Goal: Transaction & Acquisition: Subscribe to service/newsletter

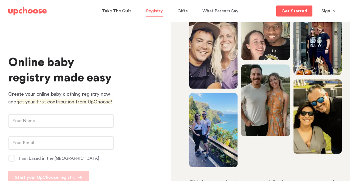
scroll to position [20, 0]
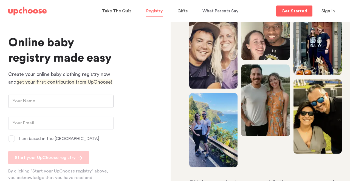
click at [43, 104] on input "text" at bounding box center [60, 100] width 105 height 13
type input "David and Taylor Lazarowitz"
click at [45, 126] on input "email" at bounding box center [60, 122] width 105 height 13
type input "[EMAIL_ADDRESS][DOMAIN_NAME]"
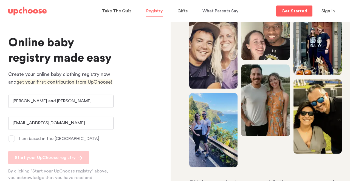
click at [12, 139] on span at bounding box center [11, 138] width 7 height 7
click at [0, 0] on input "I am based in the US" at bounding box center [0, 0] width 0 height 0
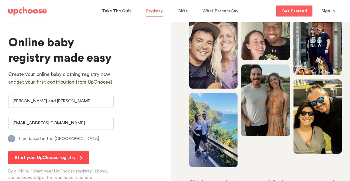
click at [53, 157] on p "Start your UpChoose registry" at bounding box center [45, 157] width 61 height 7
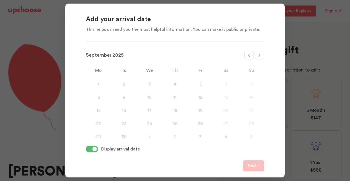
click at [94, 147] on span at bounding box center [95, 149] width 4 height 4
click at [86, 149] on input "checkbox" at bounding box center [86, 149] width 0 height 0
click at [261, 57] on icon at bounding box center [260, 55] width 4 height 4
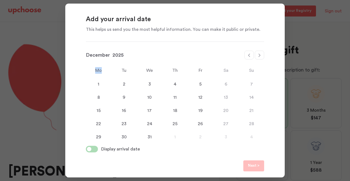
click at [261, 57] on icon at bounding box center [260, 55] width 4 height 4
select select "January"
select select "2026"
click at [261, 57] on icon at bounding box center [260, 55] width 4 height 4
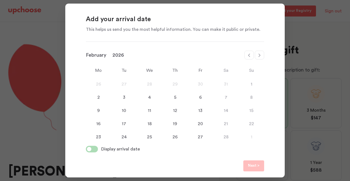
select select "March"
click at [123, 124] on div "17" at bounding box center [125, 123] width 26 height 7
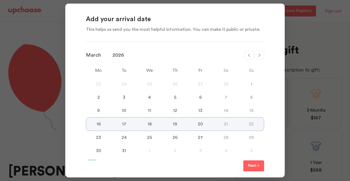
click at [203, 111] on div "13" at bounding box center [201, 110] width 26 height 7
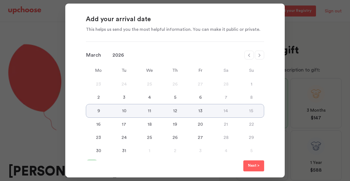
click at [255, 166] on p "Next >" at bounding box center [254, 165] width 12 height 7
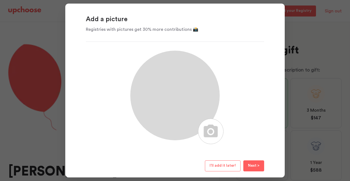
click at [227, 166] on span "I’ll add it later!" at bounding box center [223, 165] width 26 height 4
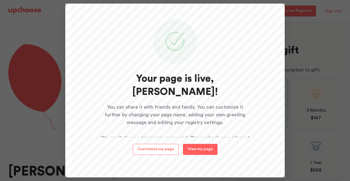
click at [171, 150] on span "Customize my page" at bounding box center [156, 149] width 37 height 4
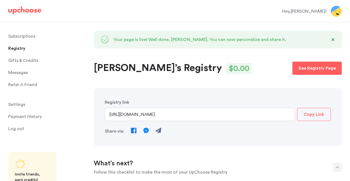
click at [333, 9] on img at bounding box center [336, 11] width 11 height 11
click at [321, 11] on div "Hey, David !" at bounding box center [304, 11] width 44 height 7
click at [337, 13] on img at bounding box center [336, 11] width 11 height 11
click at [15, 103] on span "Settings" at bounding box center [16, 104] width 17 height 11
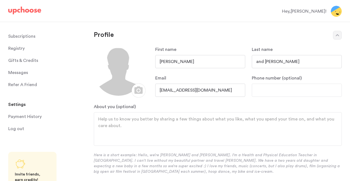
click at [195, 62] on input "David" at bounding box center [200, 61] width 90 height 13
type input "Taylor David"
drag, startPoint x: 279, startPoint y: 61, endPoint x: 244, endPoint y: 65, distance: 35.4
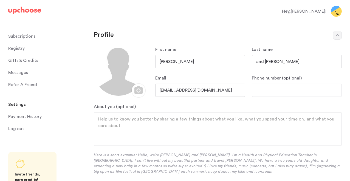
click at [244, 65] on form "First name Taylor David Last name and Taylor Lazarowitz Email tolazandtohold@gm…" at bounding box center [218, 120] width 248 height 148
click at [282, 64] on input "and Taylor Lazarowitz" at bounding box center [297, 61] width 90 height 13
drag, startPoint x: 278, startPoint y: 63, endPoint x: 257, endPoint y: 63, distance: 21.7
click at [257, 63] on input "and Taylor Lazarowitz" at bounding box center [297, 61] width 90 height 13
type input "Lazarowitz"
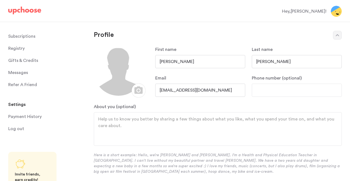
click at [172, 59] on input "Taylor David" at bounding box center [200, 61] width 90 height 13
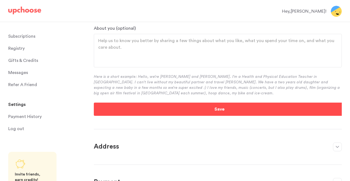
click at [159, 107] on button "Save" at bounding box center [220, 108] width 252 height 13
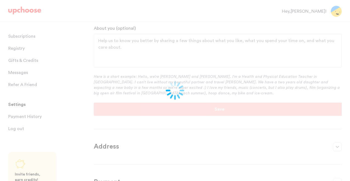
type input "Taylor-and-David"
type input "Lazarowitz"
type input "Taylor-and-David"
type input "Lazarowitz"
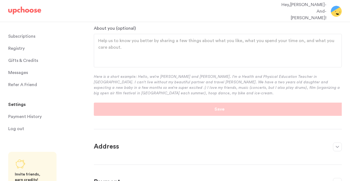
click at [18, 50] on span "Registry" at bounding box center [16, 48] width 16 height 11
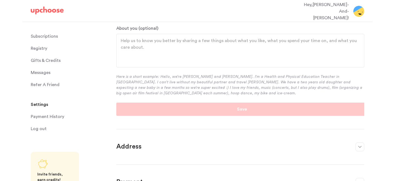
scroll to position [0, 0]
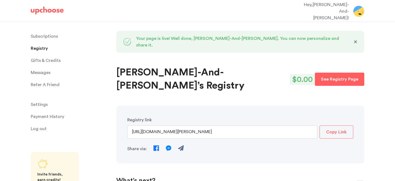
click at [54, 37] on p "Subscriptions" at bounding box center [44, 36] width 27 height 11
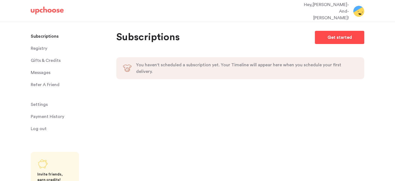
click at [342, 38] on p "Get started" at bounding box center [340, 37] width 24 height 7
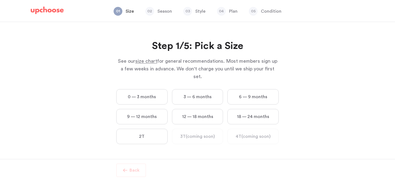
click at [154, 89] on label "0 — 3 months" at bounding box center [141, 96] width 51 height 15
click at [0, 0] on months "0 — 3 months" at bounding box center [0, 0] width 0 height 0
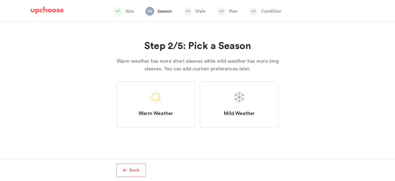
click at [230, 99] on label "Mild Weather" at bounding box center [239, 104] width 79 height 46
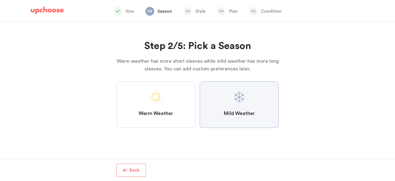
click at [0, 0] on Weather "Mild Weather" at bounding box center [0, 0] width 0 height 0
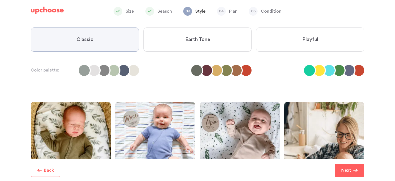
scroll to position [50, 0]
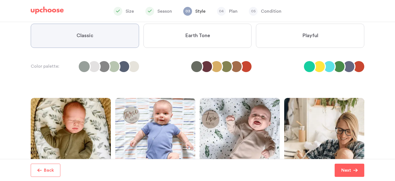
click at [214, 40] on label "Earth Tone" at bounding box center [198, 36] width 108 height 24
click at [0, 0] on Tone "Earth Tone" at bounding box center [0, 0] width 0 height 0
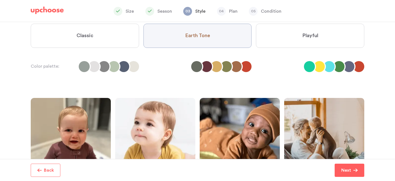
click at [316, 43] on label "Playful" at bounding box center [310, 36] width 108 height 24
click at [0, 0] on input "Playful" at bounding box center [0, 0] width 0 height 0
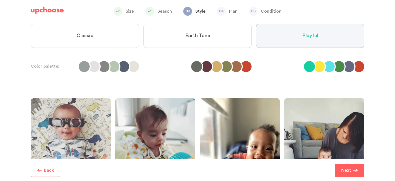
scroll to position [86, 0]
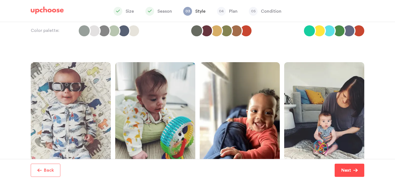
click at [350, 170] on p "Next" at bounding box center [347, 170] width 10 height 7
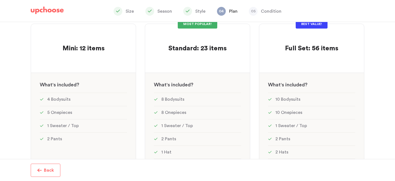
scroll to position [60, 0]
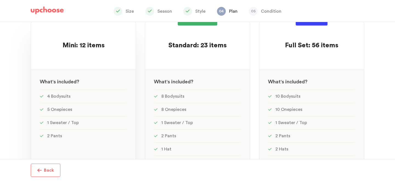
click at [96, 54] on div at bounding box center [83, 55] width 87 height 11
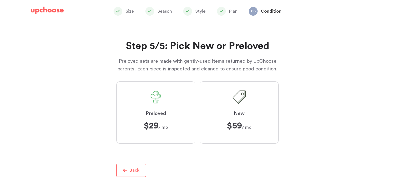
click at [157, 119] on label "Preloved $29 $29 / mo" at bounding box center [155, 112] width 79 height 62
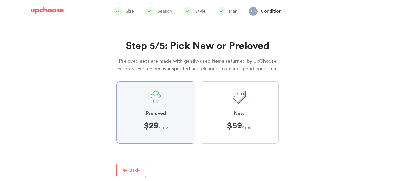
click at [0, 0] on input "Preloved $29 $29 / mo" at bounding box center [0, 0] width 0 height 0
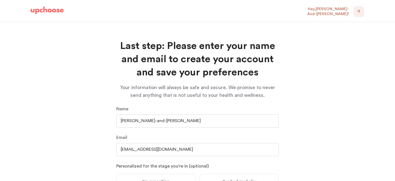
scroll to position [61, 0]
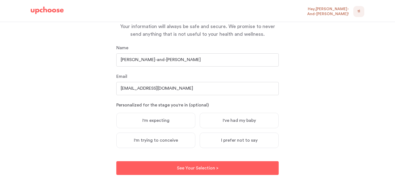
click at [167, 121] on span "I'm expecting" at bounding box center [156, 120] width 27 height 5
click at [0, 0] on input "I'm expecting" at bounding box center [0, 0] width 0 height 0
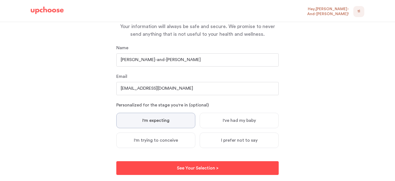
click at [193, 171] on button "See Your Selection > See Your Selection >" at bounding box center [197, 168] width 163 height 14
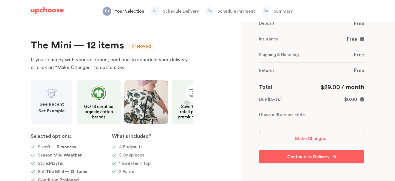
click at [51, 11] on img at bounding box center [47, 11] width 33 height 8
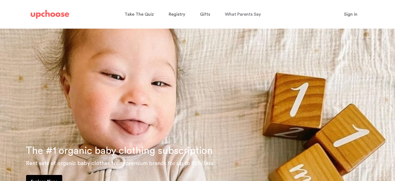
click at [347, 16] on span "Sign in" at bounding box center [350, 14] width 13 height 4
